Goal: Transaction & Acquisition: Purchase product/service

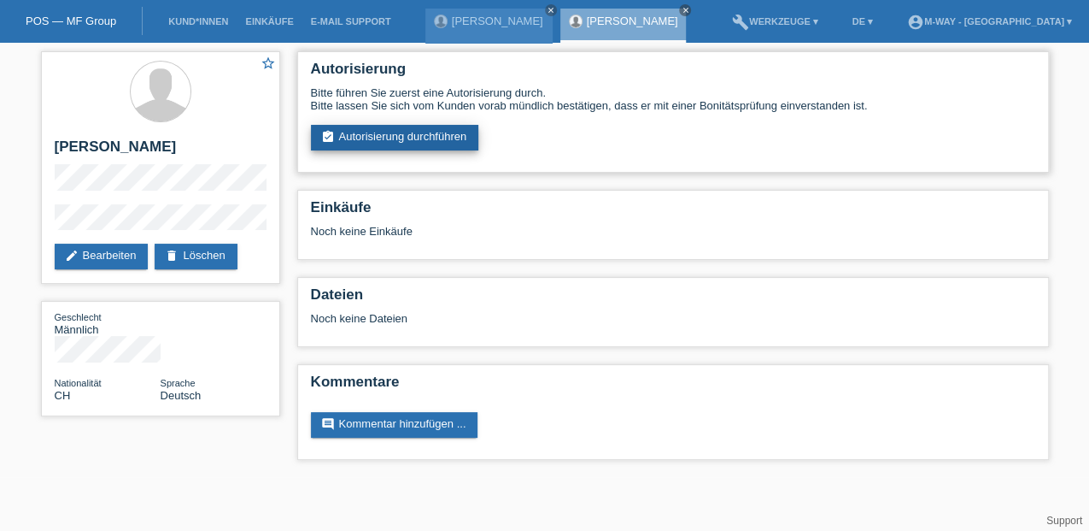
click at [408, 138] on link "assignment_turned_in Autorisierung durchführen" at bounding box center [395, 138] width 168 height 26
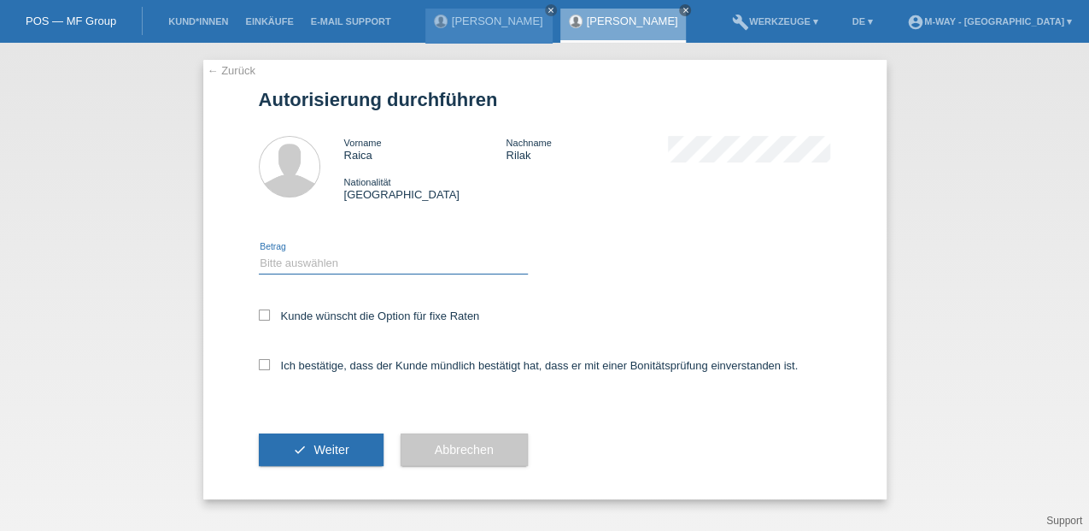
click at [298, 258] on select "Bitte auswählen CHF 1.00 - CHF 499.00 CHF 500.00 - CHF 1'999.00 CHF 2'000.00 - …" at bounding box center [393, 263] width 269 height 21
select select "3"
click at [259, 253] on select "Bitte auswählen CHF 1.00 - CHF 499.00 CHF 500.00 - CHF 1'999.00 CHF 2'000.00 - …" at bounding box center [393, 263] width 269 height 21
click at [270, 312] on label "Kunde wünscht die Option für fixe Raten" at bounding box center [369, 315] width 221 height 13
click at [270, 312] on input "Kunde wünscht die Option für fixe Raten" at bounding box center [264, 314] width 11 height 11
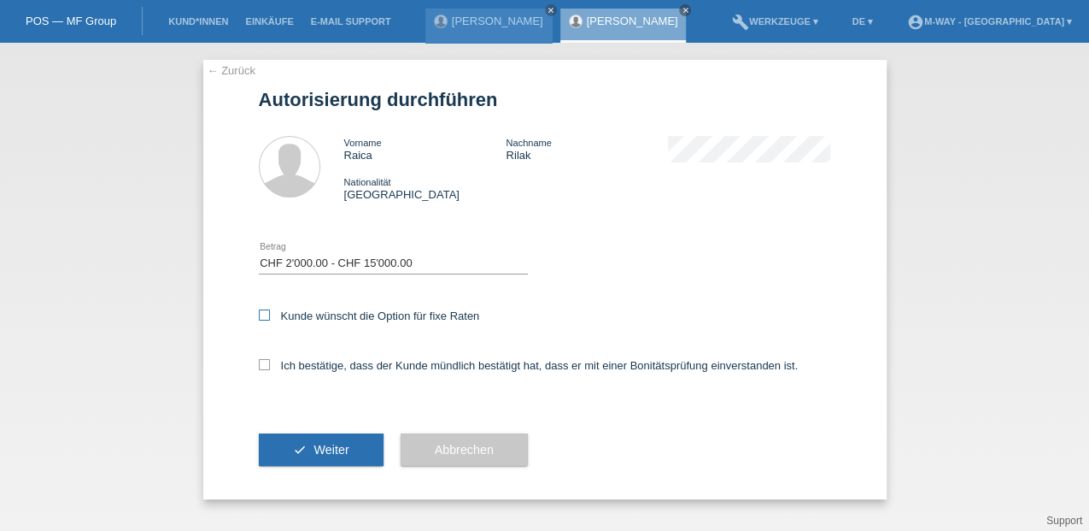
checkbox input "true"
click at [261, 367] on icon at bounding box center [264, 364] width 11 height 11
click at [261, 367] on input "Ich bestätige, dass der Kunde mündlich bestätigt hat, dass er mit einer Bonität…" at bounding box center [264, 364] width 11 height 11
checkbox input "true"
click at [323, 448] on span "Weiter" at bounding box center [331, 450] width 35 height 14
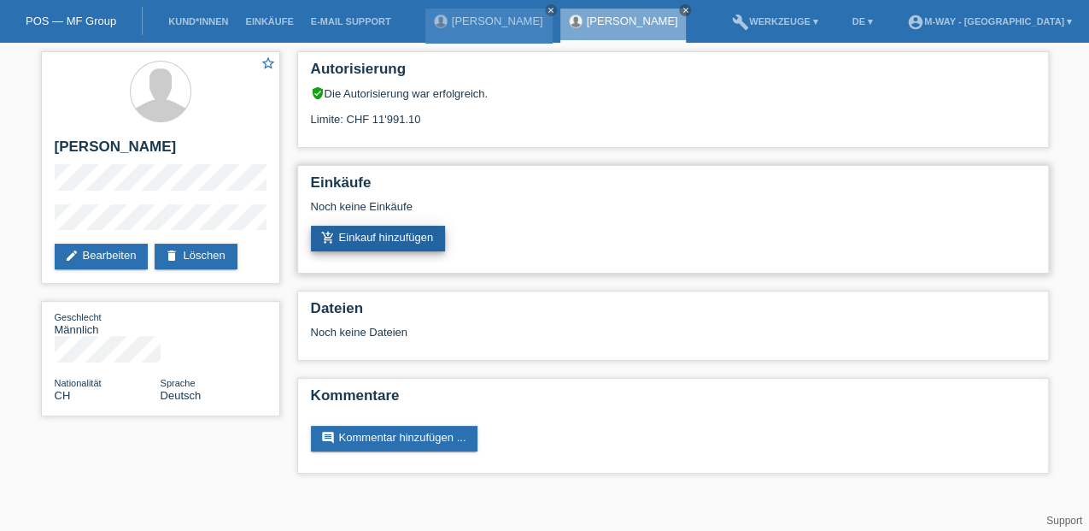
click at [407, 230] on link "add_shopping_cart Einkauf hinzufügen" at bounding box center [378, 239] width 135 height 26
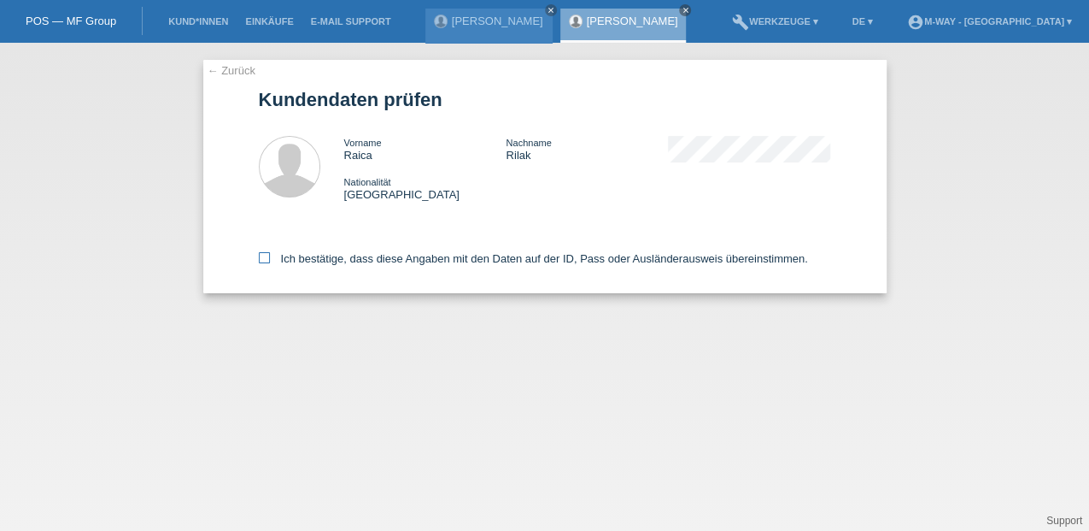
click at [265, 260] on icon at bounding box center [264, 257] width 11 height 11
click at [265, 260] on input "Ich bestätige, dass diese Angaben mit den Daten auf der ID, Pass oder Ausländer…" at bounding box center [264, 257] width 11 height 11
checkbox input "true"
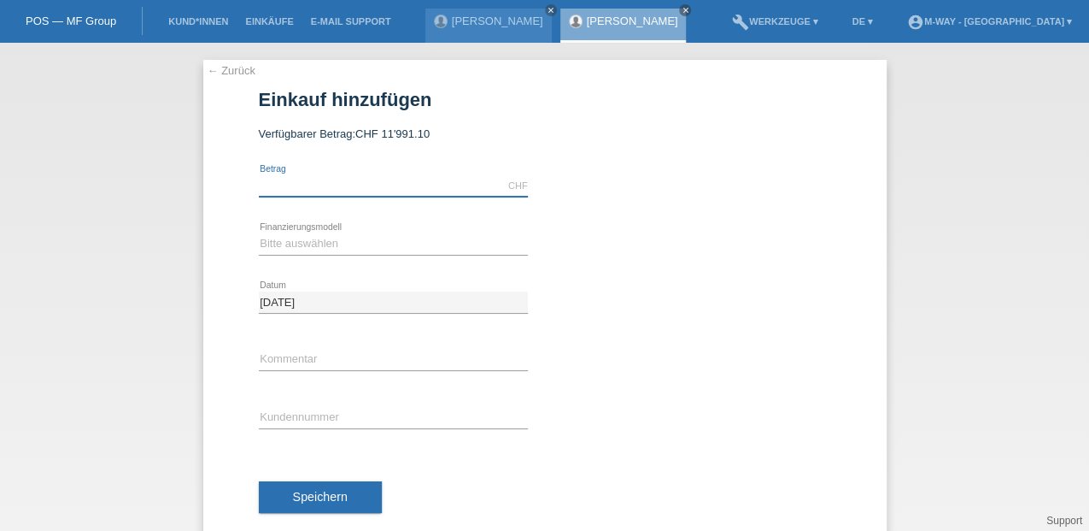
click at [308, 179] on input "text" at bounding box center [393, 185] width 269 height 21
type input "3734.30"
click at [273, 243] on select "Bitte auswählen Fixe Raten Kauf auf Rechnung mit Teilzahlungsoption" at bounding box center [393, 243] width 269 height 21
select select "77"
click at [259, 233] on select "Bitte auswählen Fixe Raten Kauf auf Rechnung mit Teilzahlungsoption" at bounding box center [393, 243] width 269 height 21
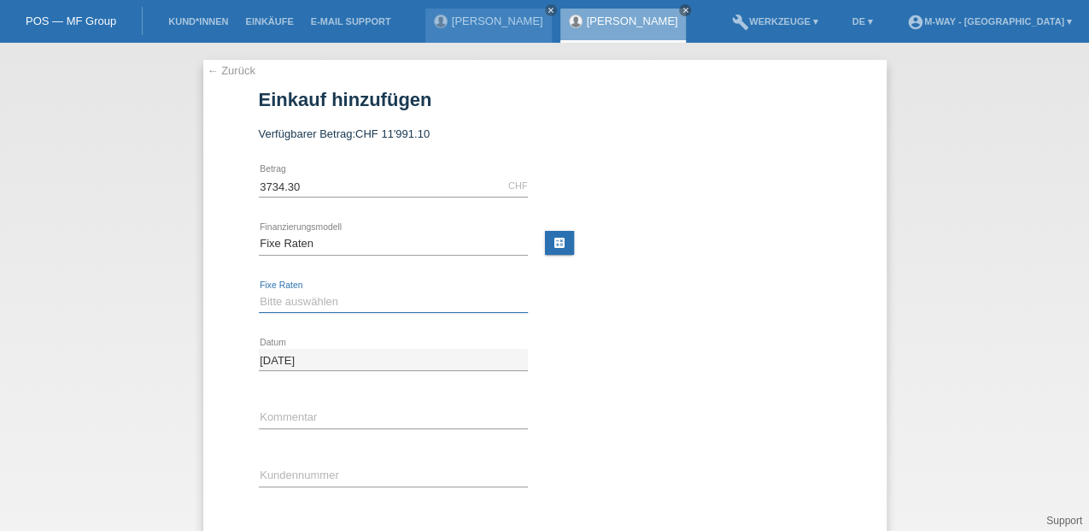
click at [280, 298] on select "Bitte auswählen 4 Raten 5 Raten 6 Raten 7 Raten 8 Raten 9 Raten 10 Raten 11 Rat…" at bounding box center [393, 301] width 269 height 21
select select "202"
click at [259, 291] on select "Bitte auswählen 4 Raten 5 Raten 6 Raten 7 Raten 8 Raten 9 Raten 10 Raten 11 Rat…" at bounding box center [393, 301] width 269 height 21
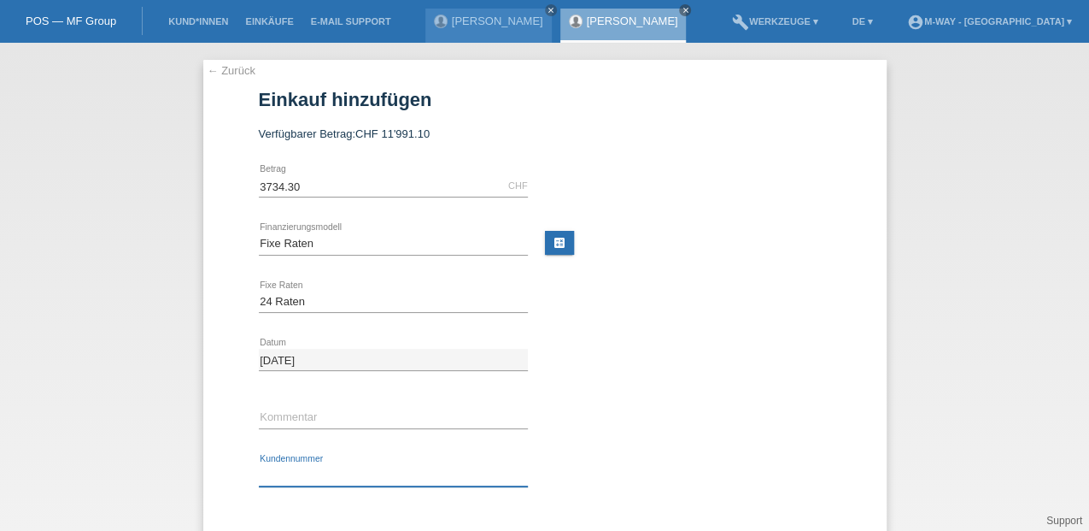
click at [279, 474] on input "text" at bounding box center [393, 475] width 269 height 21
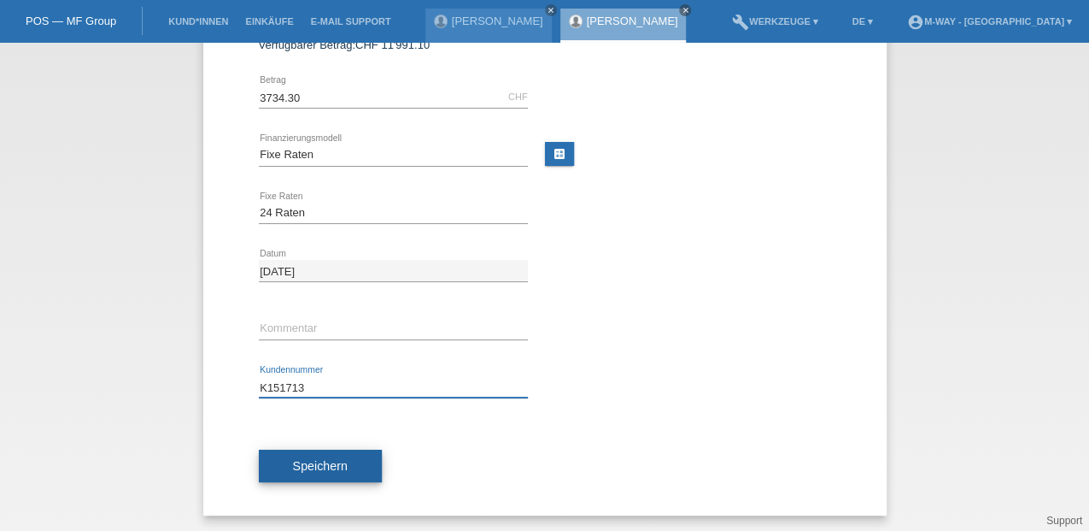
type input "K151713"
click at [337, 470] on span "Speichern" at bounding box center [320, 466] width 55 height 14
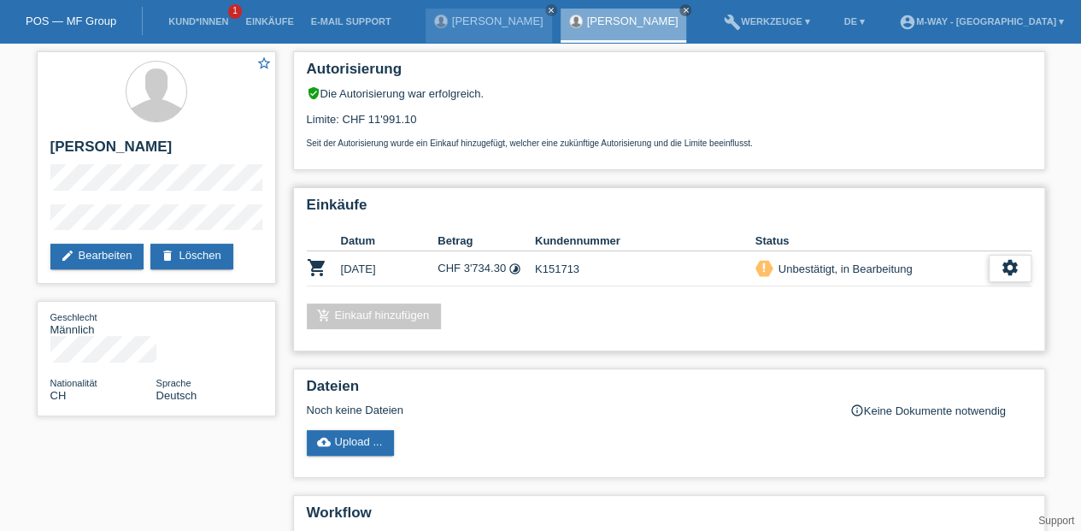
click at [1017, 270] on icon "settings" at bounding box center [1009, 267] width 19 height 19
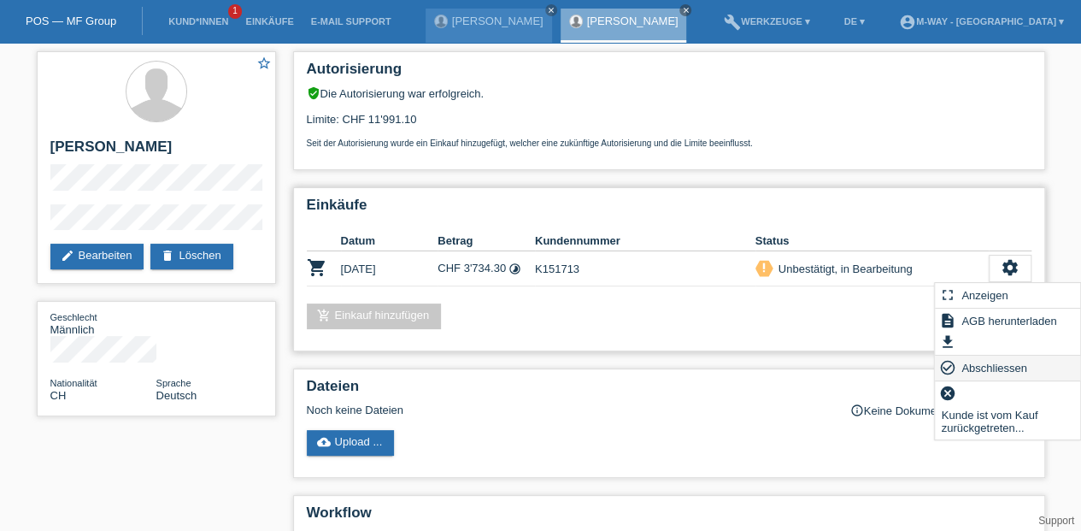
click at [975, 367] on span "Abschliessen" at bounding box center [994, 367] width 71 height 21
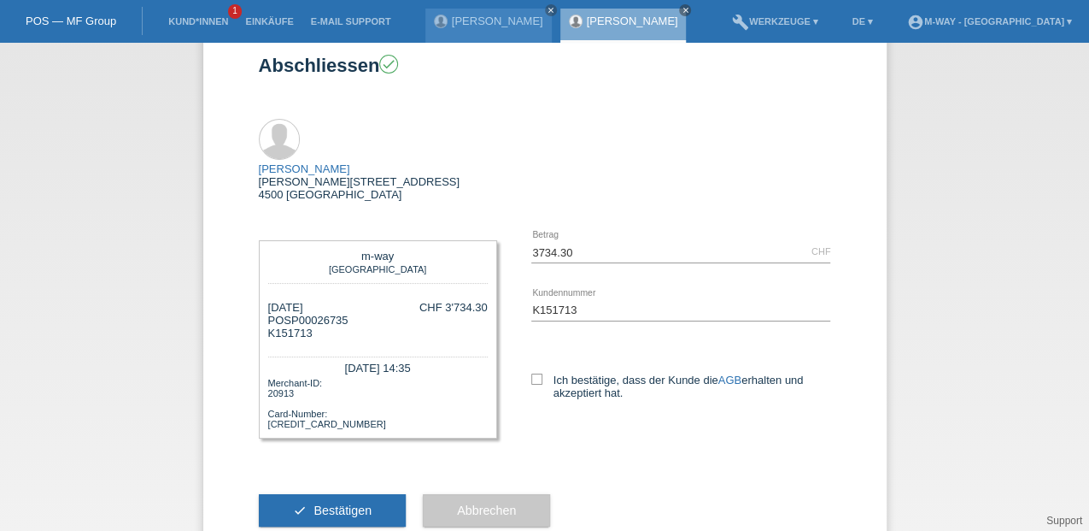
scroll to position [44, 0]
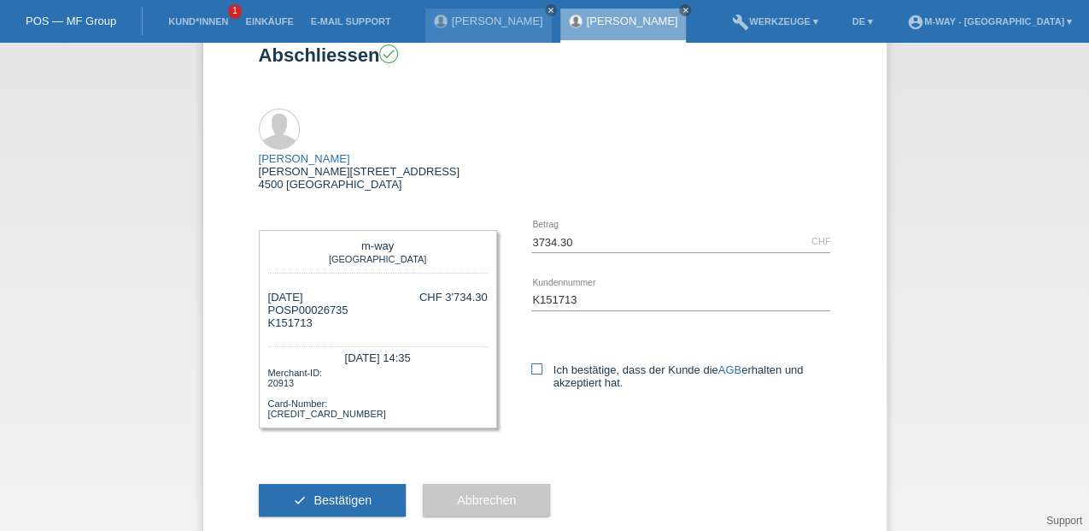
click at [531, 363] on icon at bounding box center [536, 368] width 11 height 11
click at [531, 363] on input "Ich bestätige, dass der Kunde die AGB erhalten und akzeptiert hat." at bounding box center [536, 368] width 11 height 11
checkbox input "true"
click at [320, 484] on button "check Bestätigen" at bounding box center [333, 500] width 148 height 32
